Goal: Navigation & Orientation: Find specific page/section

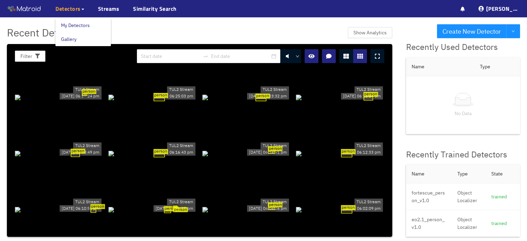
click at [71, 9] on span "Detectors" at bounding box center [67, 9] width 25 height 8
click at [110, 9] on link "Streams" at bounding box center [108, 9] width 21 height 8
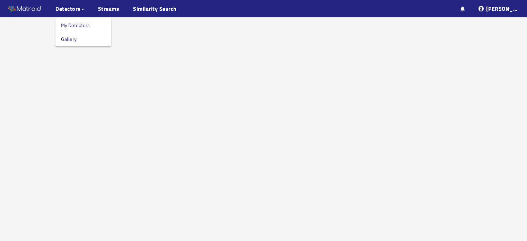
click at [78, 23] on link "My Detectors" at bounding box center [75, 25] width 29 height 14
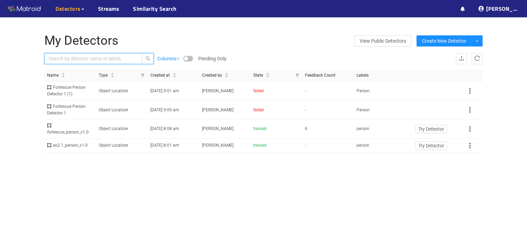
click at [107, 55] on input "text" at bounding box center [90, 59] width 83 height 8
click at [101, 55] on input "text" at bounding box center [90, 59] width 83 height 8
drag, startPoint x: 67, startPoint y: 40, endPoint x: 71, endPoint y: 40, distance: 4.2
click at [67, 40] on link "Gallery" at bounding box center [69, 39] width 16 height 14
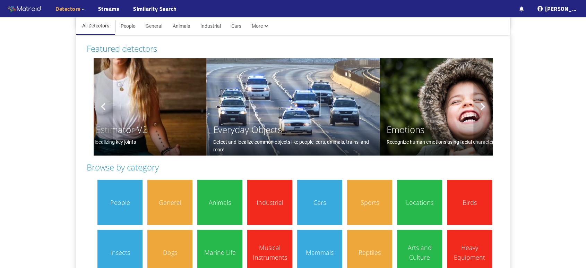
scroll to position [77, 0]
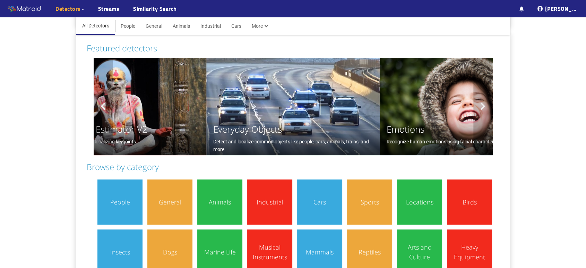
click at [527, 150] on main "All Detectors People General Animals Industrial Cars More All Categories Action…" at bounding box center [293, 140] width 586 height 401
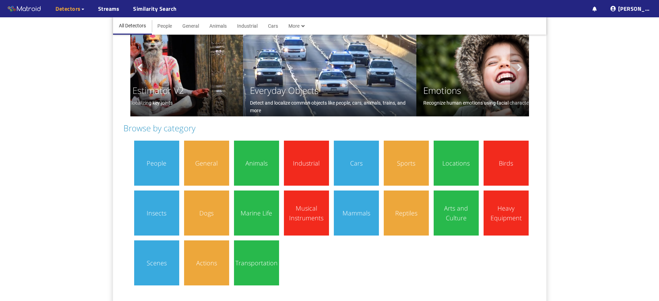
scroll to position [72, 0]
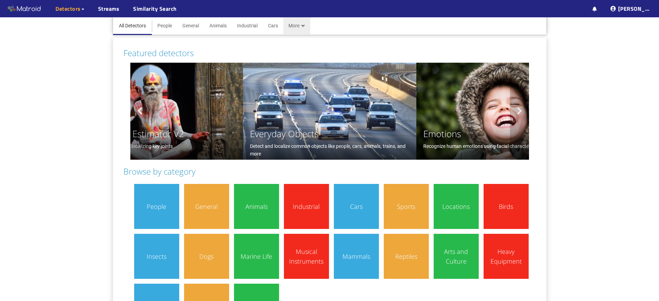
click at [299, 25] on li "More" at bounding box center [296, 25] width 27 height 18
